Goal: Information Seeking & Learning: Learn about a topic

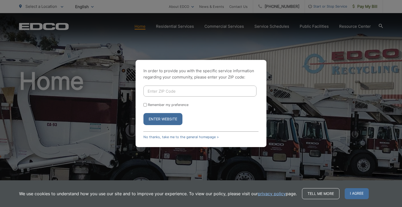
click at [150, 105] on label "Remember my preference" at bounding box center [168, 105] width 41 height 4
click at [147, 105] on input "Remember my preference" at bounding box center [144, 104] width 3 height 3
checkbox input "true"
click at [162, 93] on input "Enter ZIP Code" at bounding box center [199, 90] width 113 height 11
type input "92115"
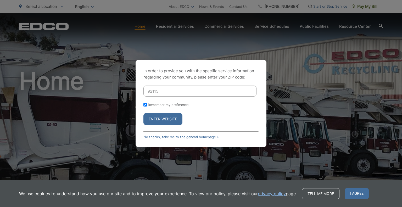
click at [143, 113] on button "Enter Website" at bounding box center [162, 119] width 39 height 12
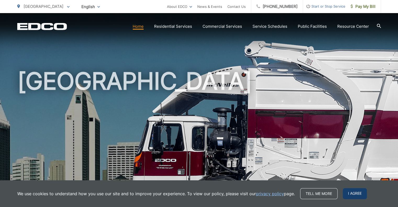
click at [358, 193] on span "I agree" at bounding box center [354, 193] width 24 height 11
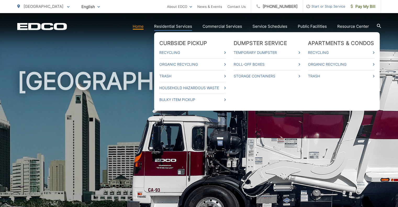
click at [175, 26] on link "Residential Services" at bounding box center [173, 26] width 38 height 6
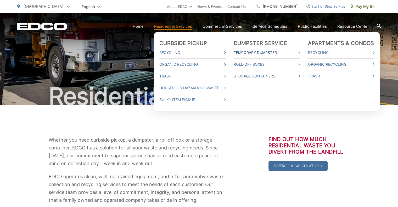
click at [299, 52] on link "Temporary Dumpster" at bounding box center [266, 52] width 66 height 6
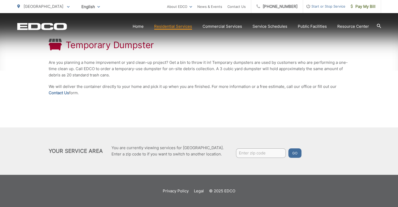
scroll to position [19, 0]
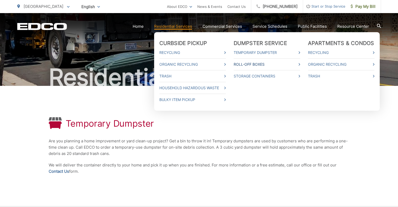
click at [300, 65] on icon at bounding box center [299, 64] width 2 height 3
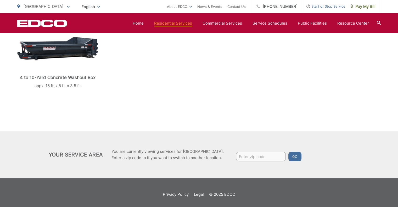
scroll to position [209, 0]
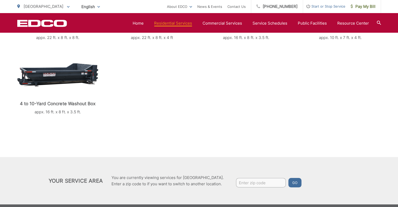
click at [61, 75] on img at bounding box center [57, 75] width 81 height 24
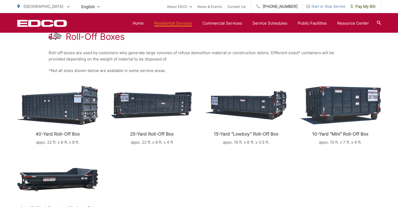
scroll to position [78, 0]
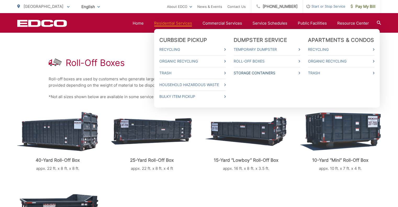
click at [274, 73] on link "Storage Containers" at bounding box center [266, 73] width 66 height 6
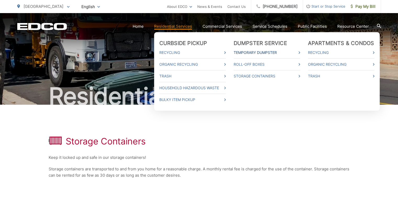
click at [273, 52] on link "Temporary Dumpster" at bounding box center [266, 52] width 66 height 6
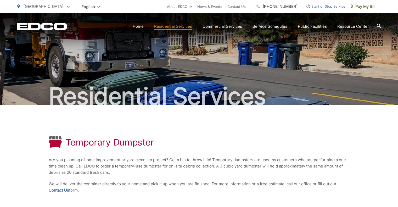
scroll to position [97, 0]
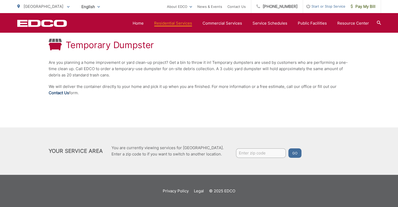
click at [59, 92] on link "Contact Us" at bounding box center [59, 93] width 20 height 6
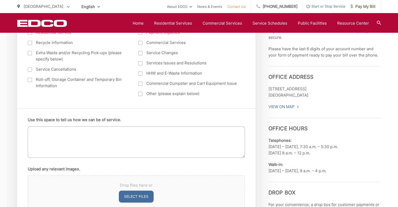
scroll to position [235, 0]
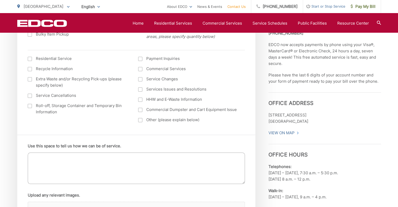
click at [38, 107] on label "Roll-off, Storage Container and Temporary Bin Information" at bounding box center [78, 108] width 100 height 13
click at [0, 0] on input "Roll-off, Storage Container and Temporary Bin Information" at bounding box center [0, 0] width 0 height 0
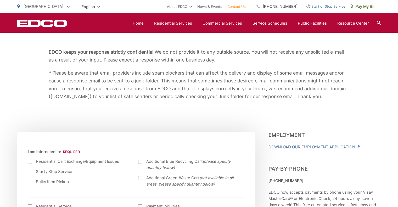
scroll to position [5, 0]
